Goal: Information Seeking & Learning: Learn about a topic

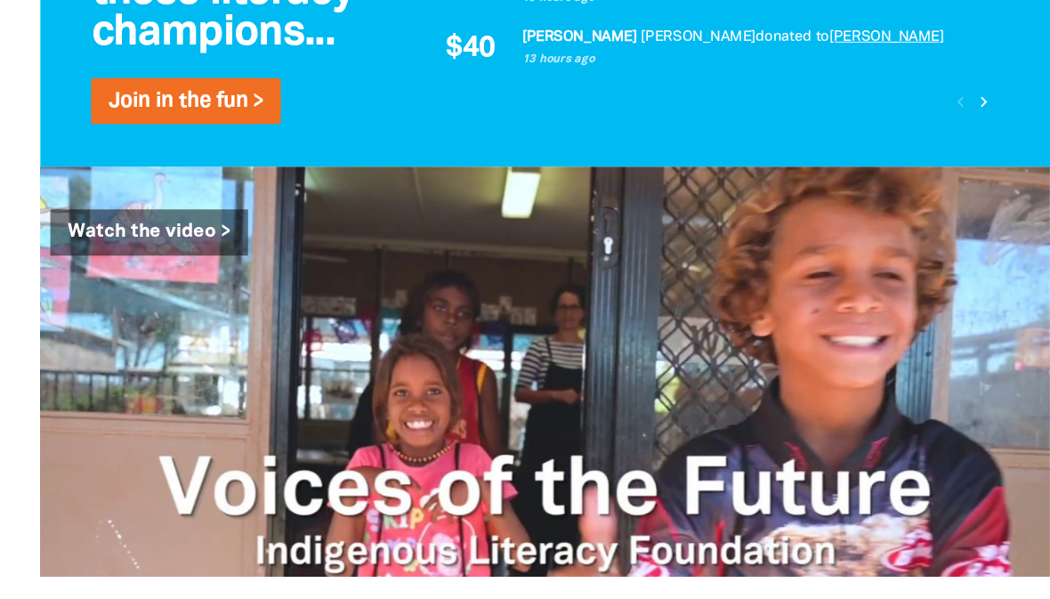
scroll to position [2032, 0]
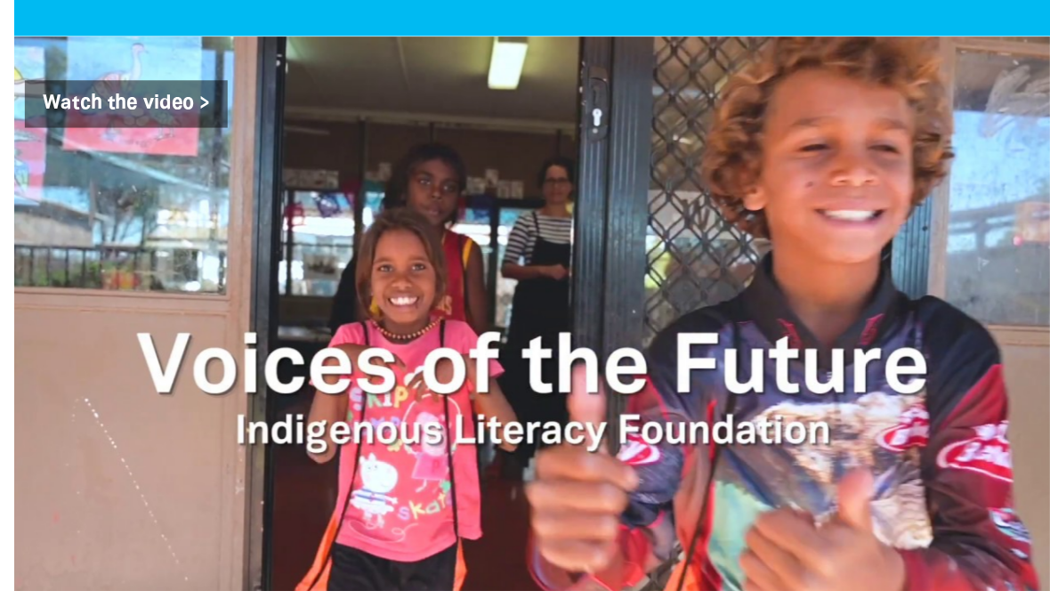
scroll to position [2098, 0]
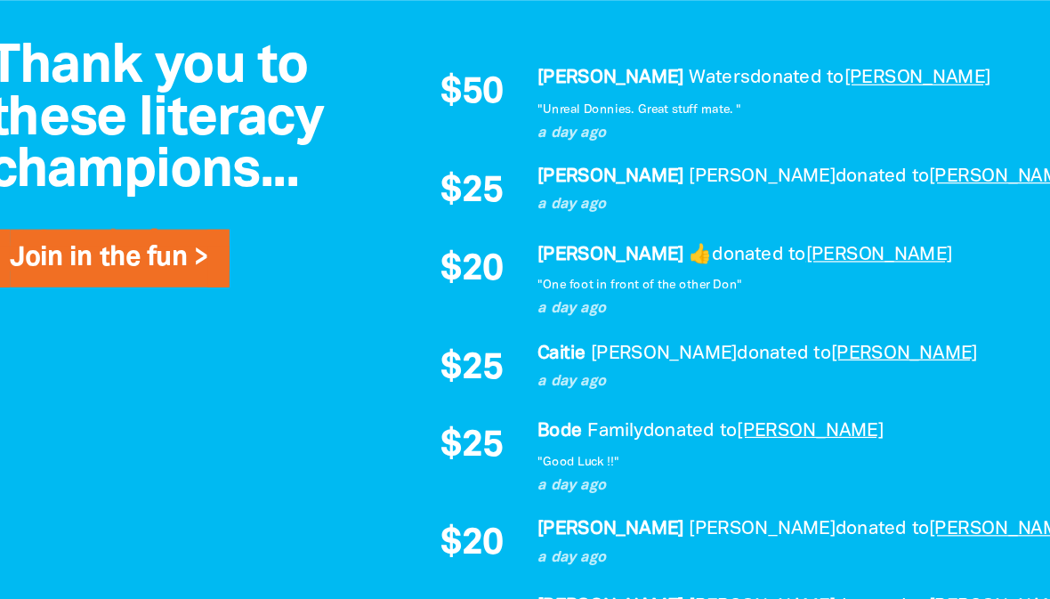
scroll to position [1157, 0]
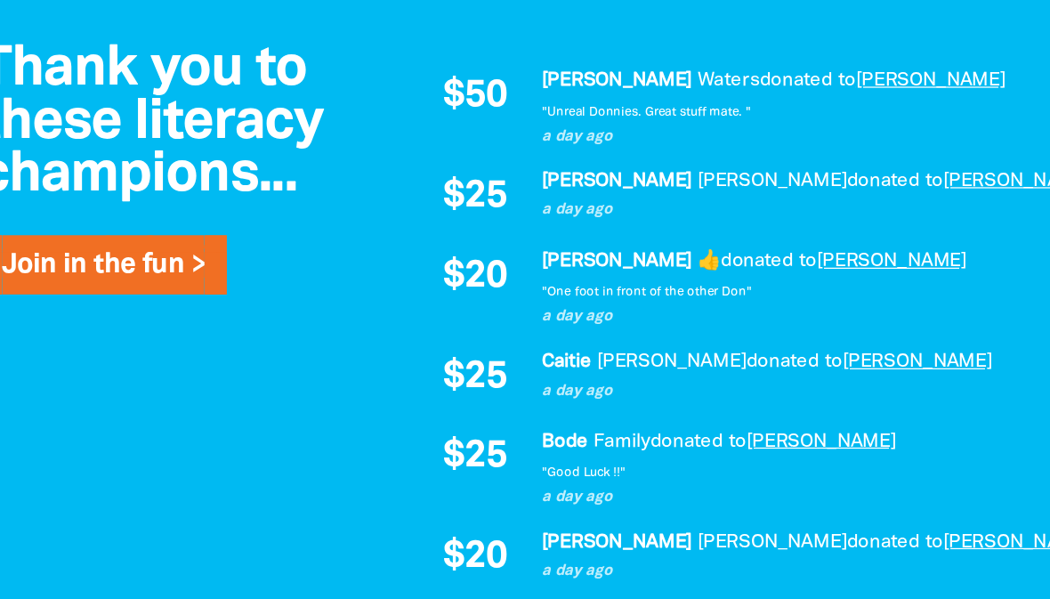
click at [501, 76] on em "Clayton" at bounding box center [560, 68] width 119 height 13
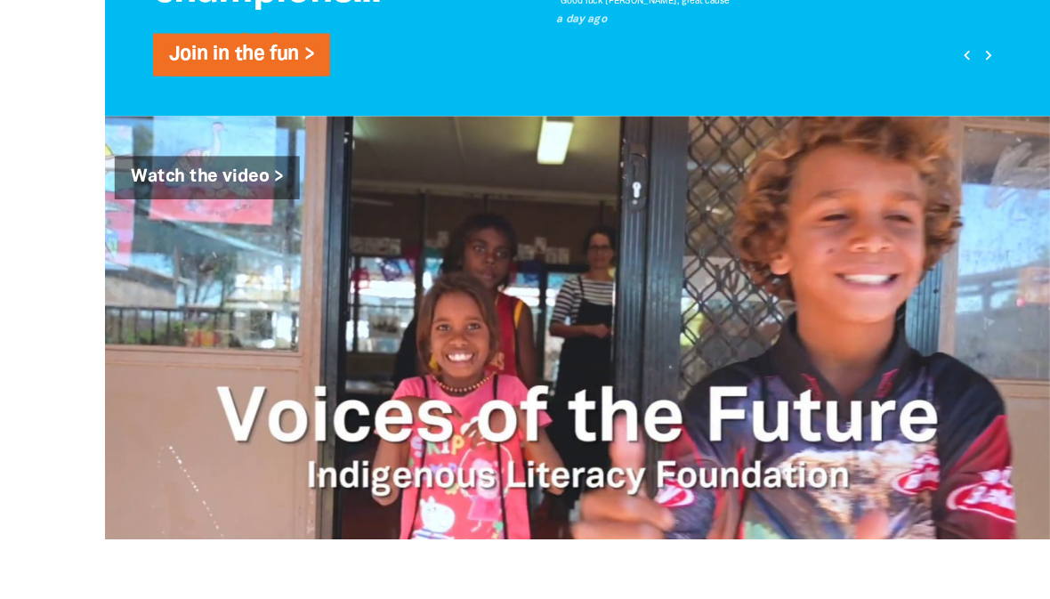
scroll to position [1882, 0]
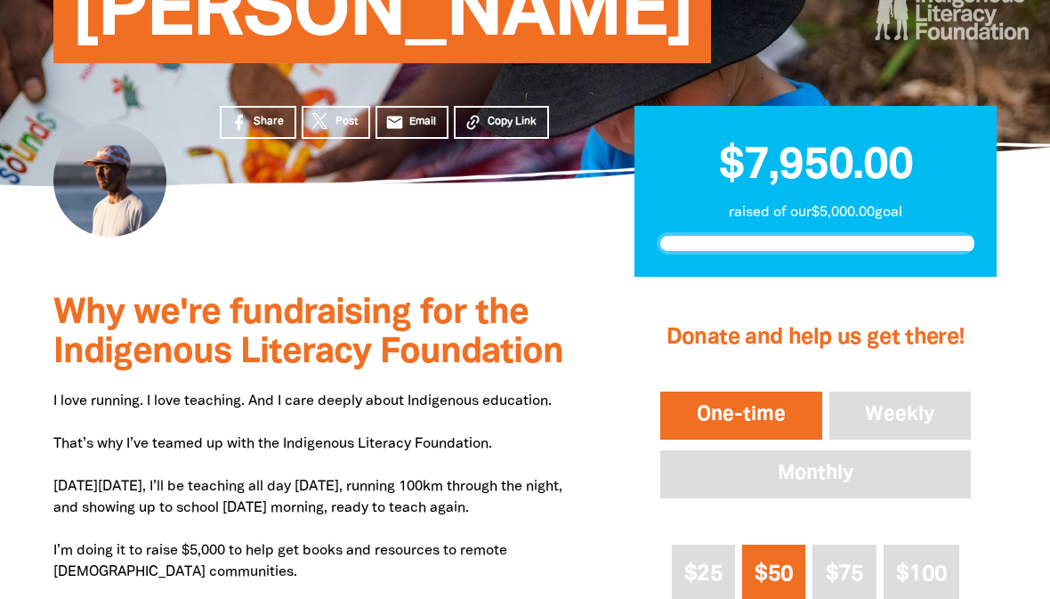
scroll to position [0, 0]
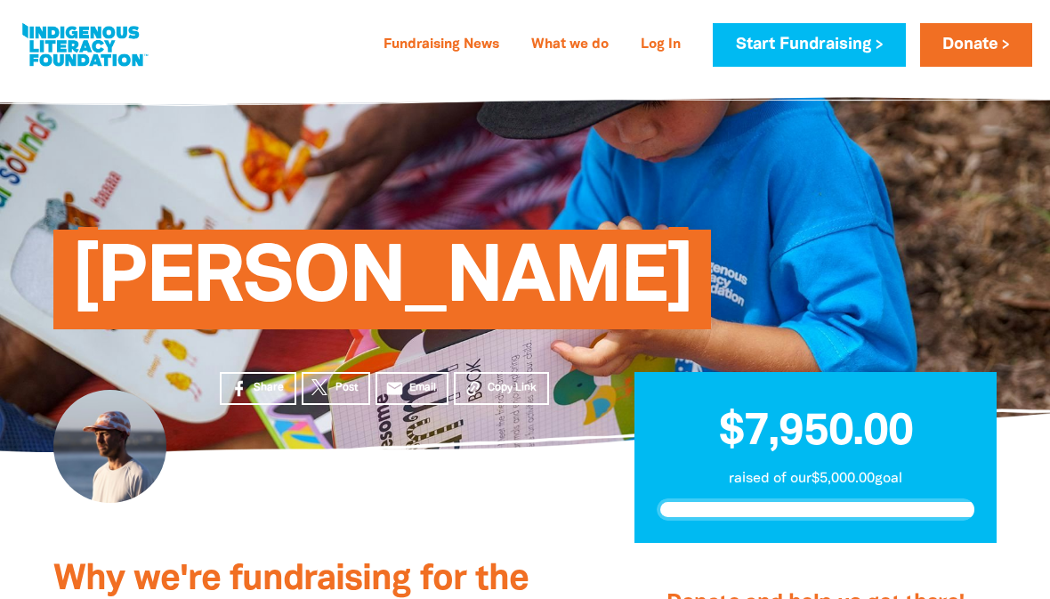
click at [431, 33] on link "Fundraising News" at bounding box center [441, 45] width 137 height 28
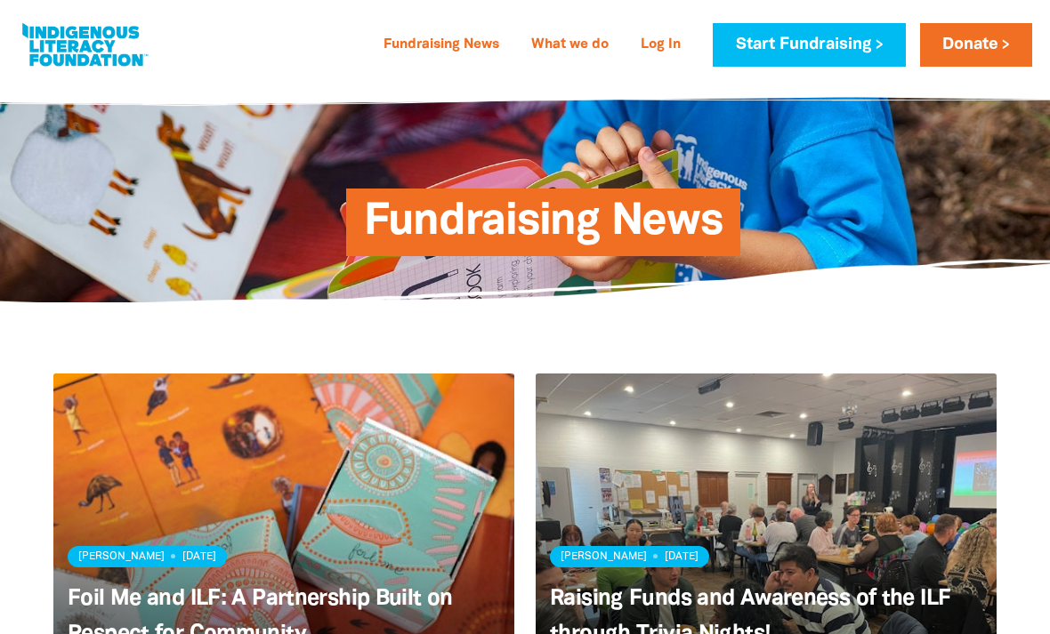
click at [568, 41] on link "What we do" at bounding box center [569, 45] width 99 height 28
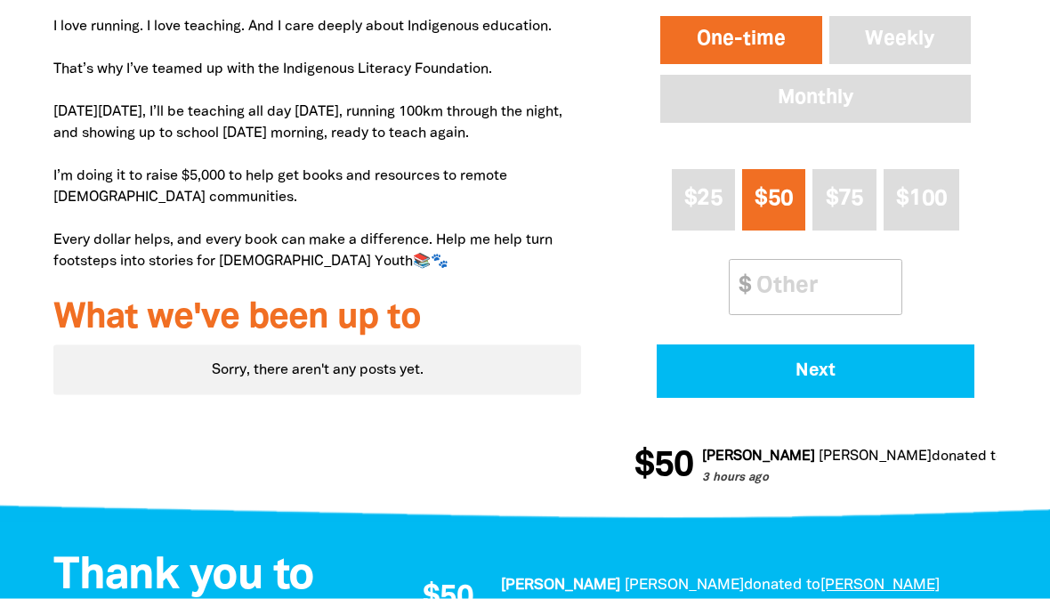
scroll to position [648, 0]
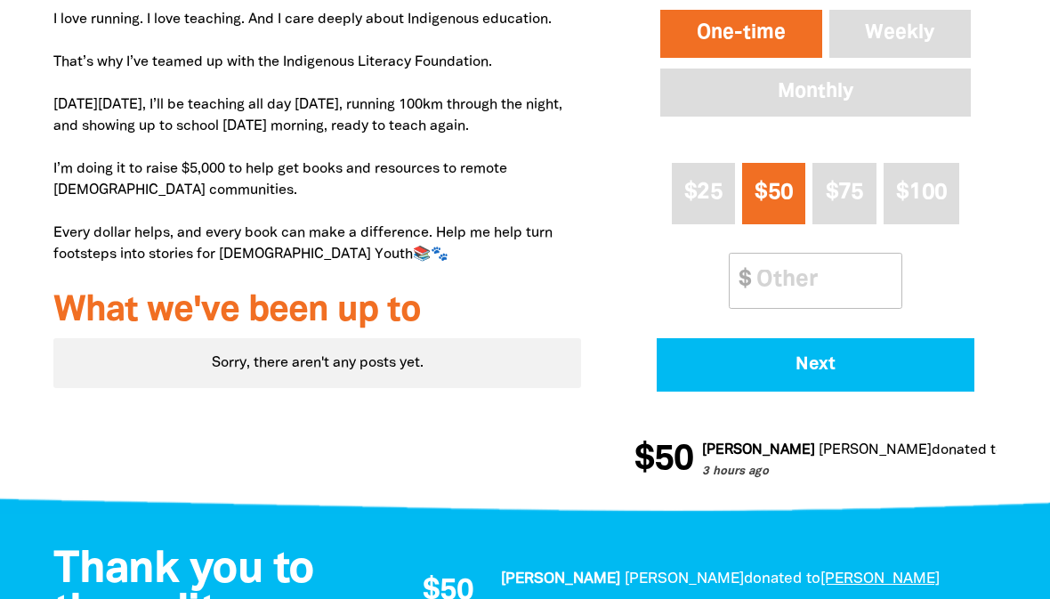
click at [478, 388] on div "Sorry, there aren't any posts yet." at bounding box center [316, 363] width 527 height 50
click at [499, 331] on h3 "What we've been up to" at bounding box center [316, 311] width 527 height 39
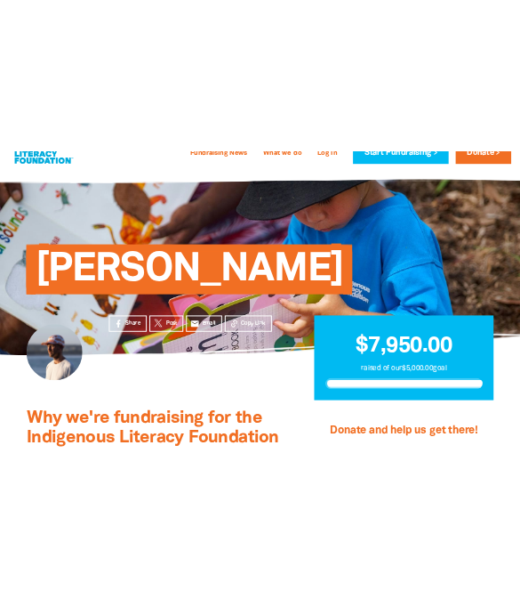
scroll to position [0, 0]
